Goal: Ask a question

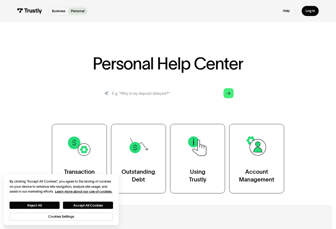
click at [146, 90] on input "search" at bounding box center [168, 92] width 139 height 15
type input "hsbc"
click at [230, 93] on polygon "Search" at bounding box center [229, 93] width 4 height 3
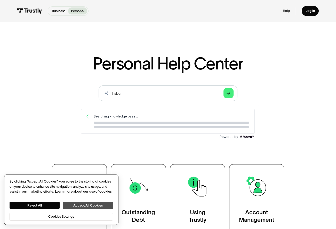
click at [80, 204] on button "Accept All Cookies" at bounding box center [88, 205] width 50 height 7
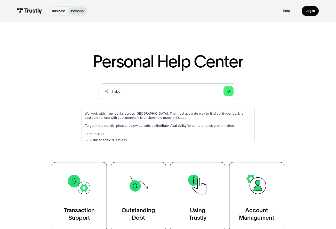
scroll to position [2, 0]
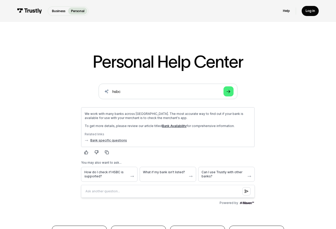
click at [168, 126] on link "Bank Availability" at bounding box center [174, 126] width 25 height 4
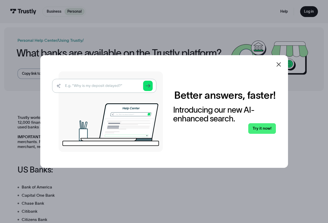
click at [278, 64] on icon at bounding box center [279, 64] width 4 height 4
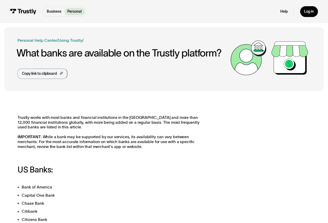
click at [291, 11] on div "Help Log in" at bounding box center [299, 11] width 38 height 11
click at [284, 11] on link "Help" at bounding box center [283, 11] width 7 height 5
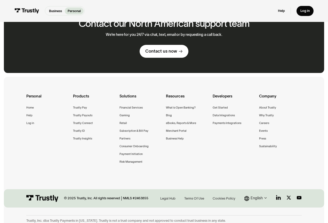
scroll to position [326, 0]
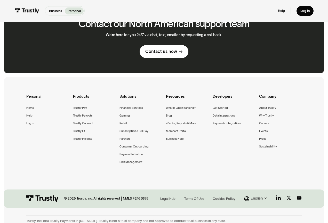
click at [167, 49] on div "Contact us now" at bounding box center [161, 52] width 32 height 6
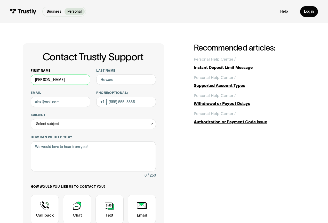
type input "frederic"
type input "hustache"
type input "hustache@me.com"
click at [59, 124] on div "Select subject" at bounding box center [93, 124] width 125 height 10
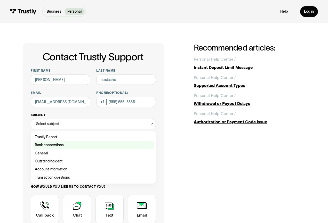
click at [48, 147] on div "Contact Trustly Support" at bounding box center [93, 145] width 121 height 8
type input "**********"
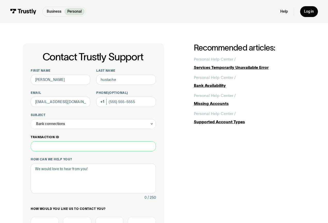
click at [58, 144] on input "Transaction ID" at bounding box center [93, 146] width 125 height 10
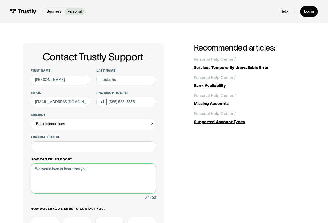
click at [55, 173] on textarea "How can we help you?" at bounding box center [93, 179] width 125 height 30
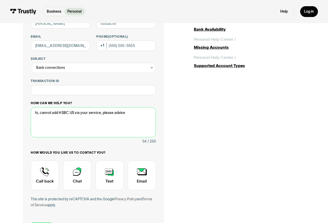
scroll to position [55, 0]
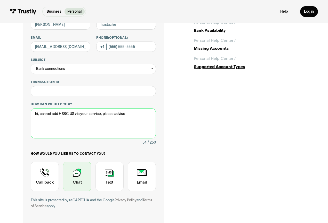
type textarea "hi, cannot add HSBC US via your service, please advise"
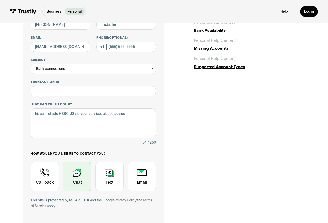
click at [80, 184] on div "Contact Trustly Support" at bounding box center [77, 176] width 28 height 29
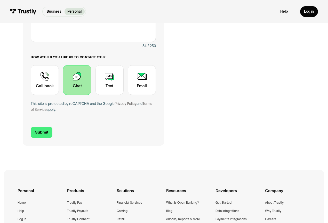
scroll to position [157, 0]
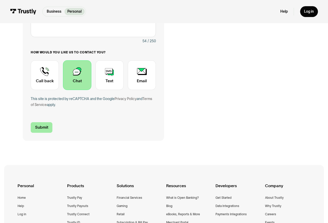
click at [45, 127] on input "Submit" at bounding box center [42, 127] width 22 height 11
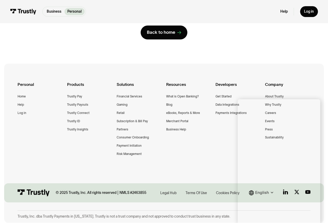
scroll to position [81, 0]
